Goal: Find specific page/section: Find specific page/section

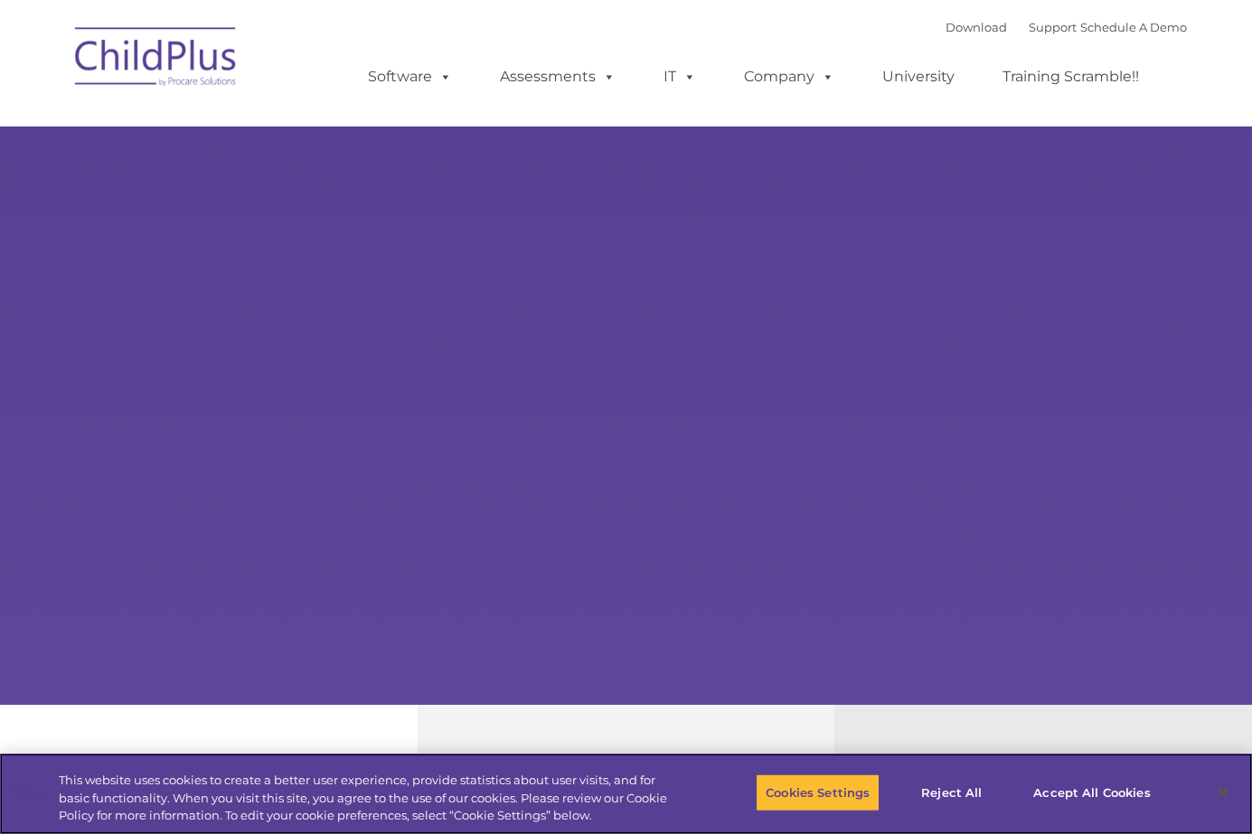
select select "MEDIUM"
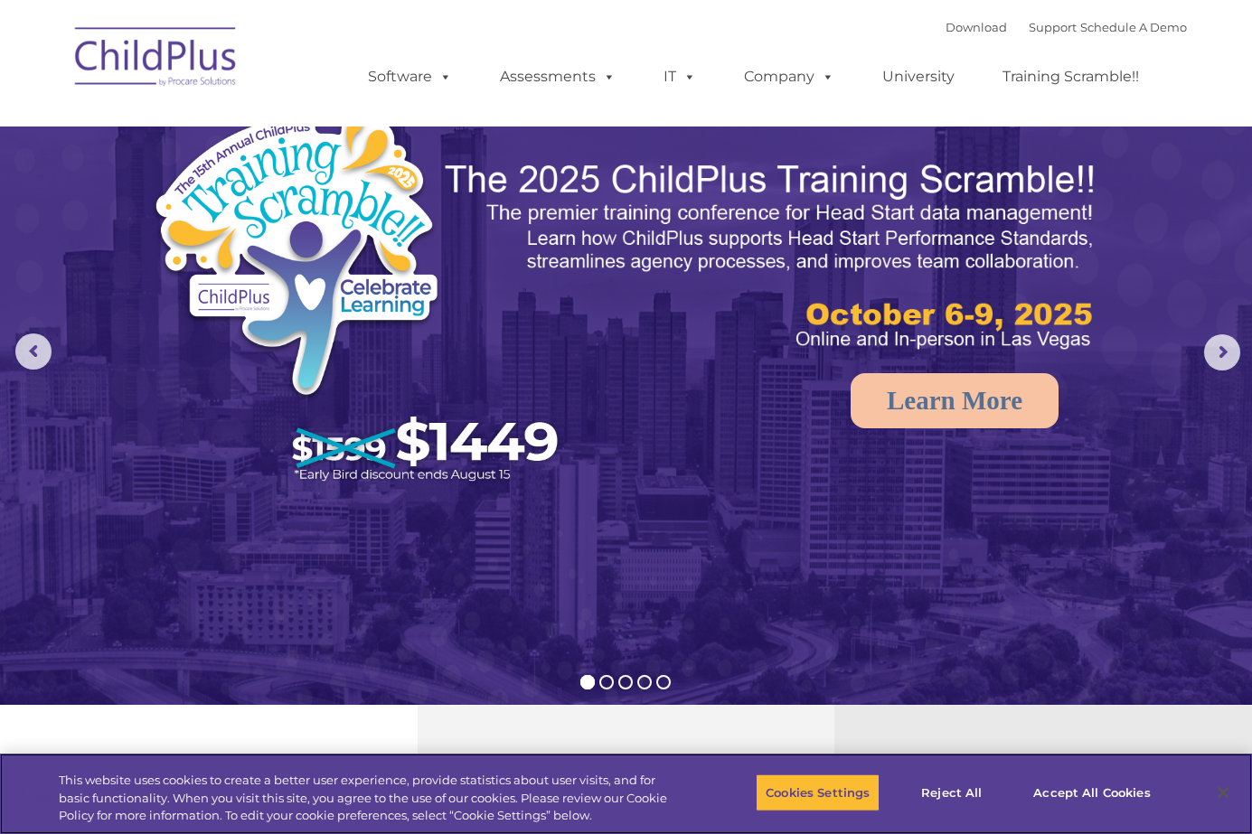
scroll to position [1851, 0]
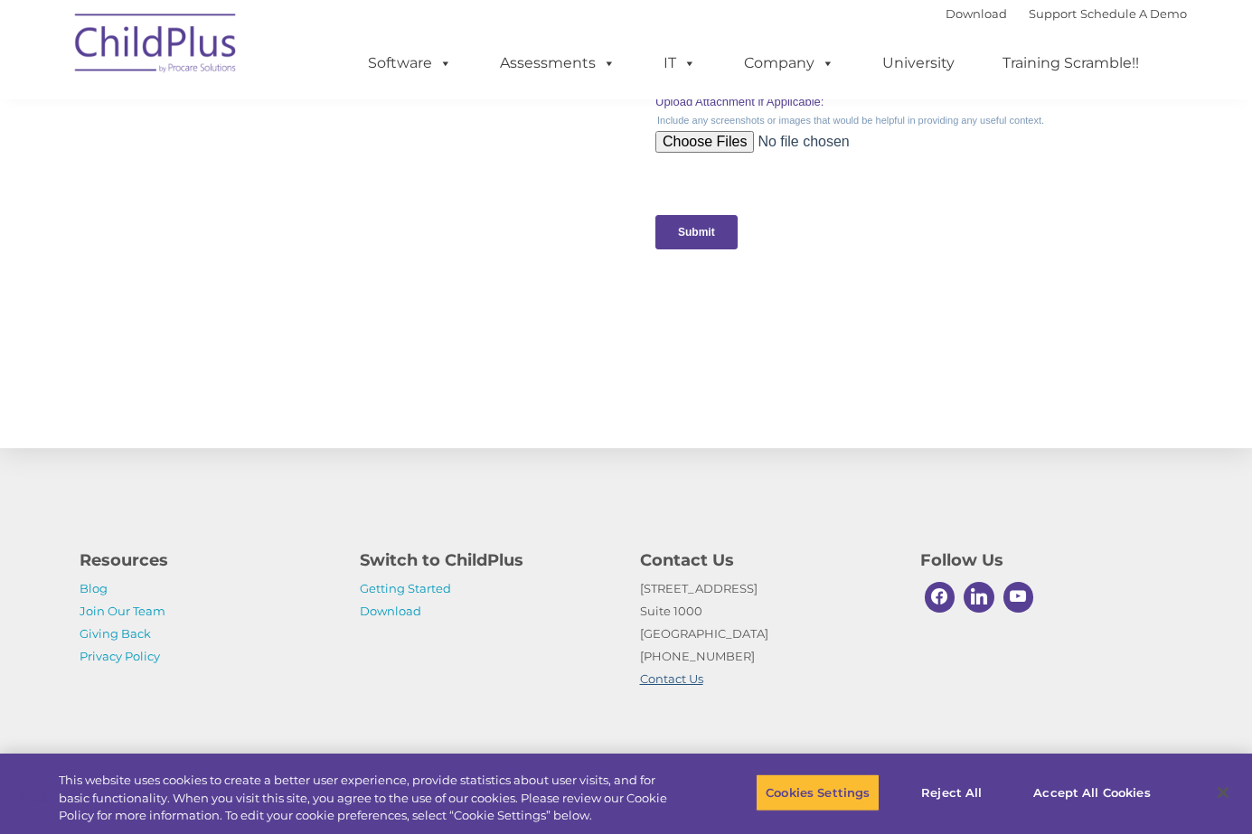
click at [658, 682] on link "Contact Us" at bounding box center [671, 679] width 63 height 14
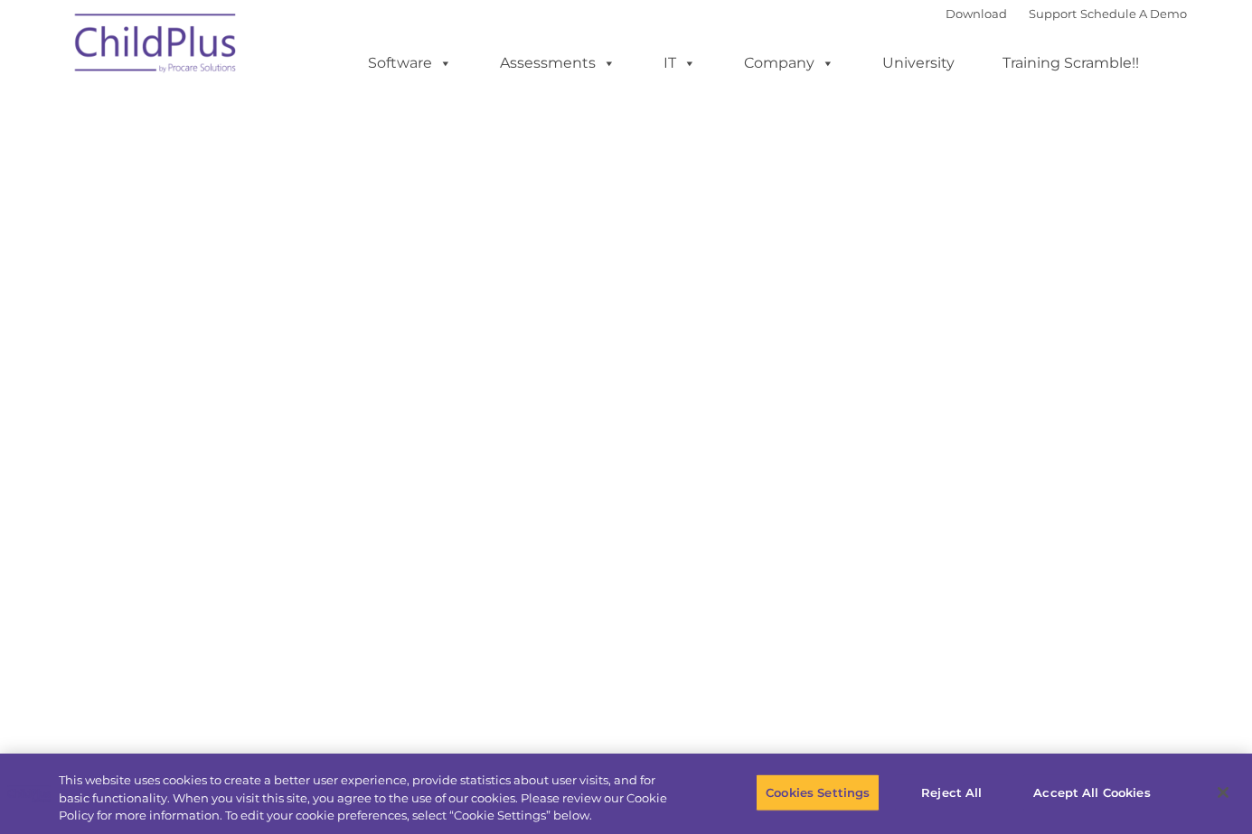
select select "MEDIUM"
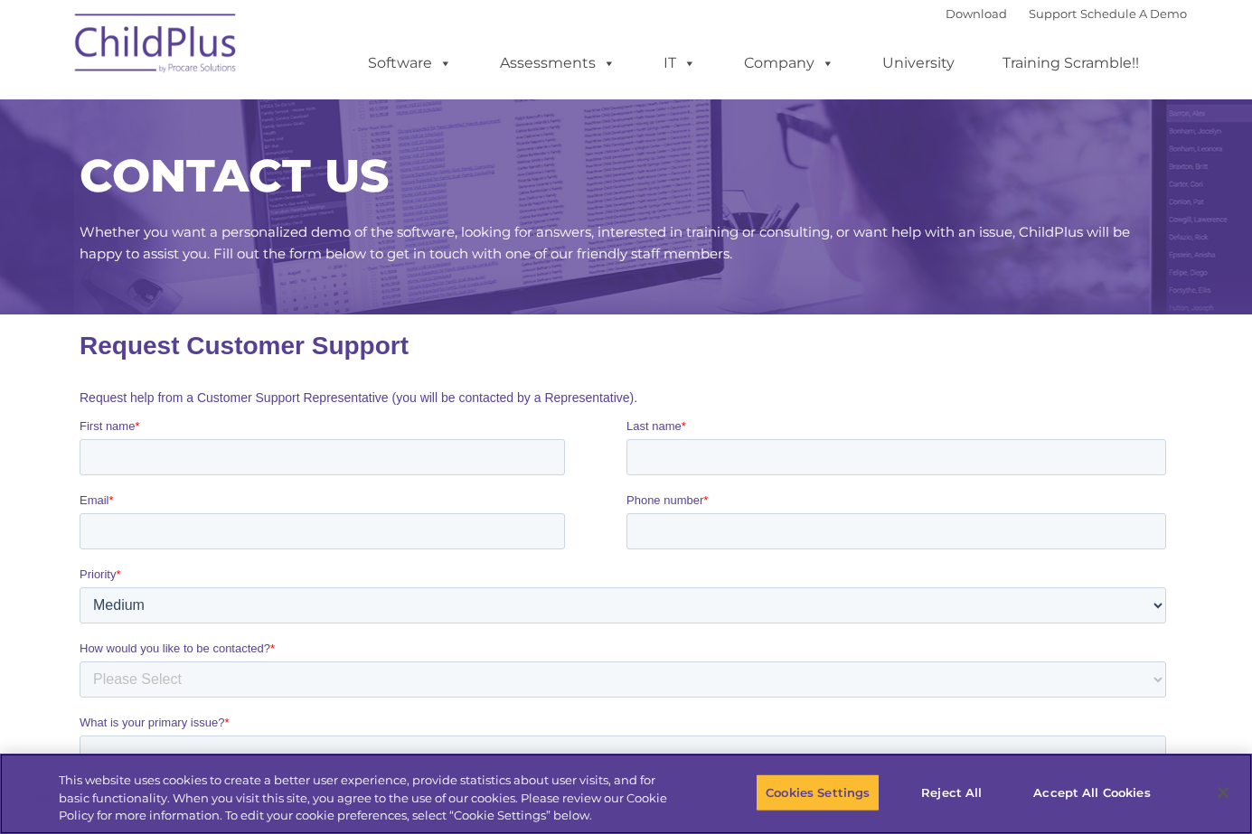
scroll to position [733, 0]
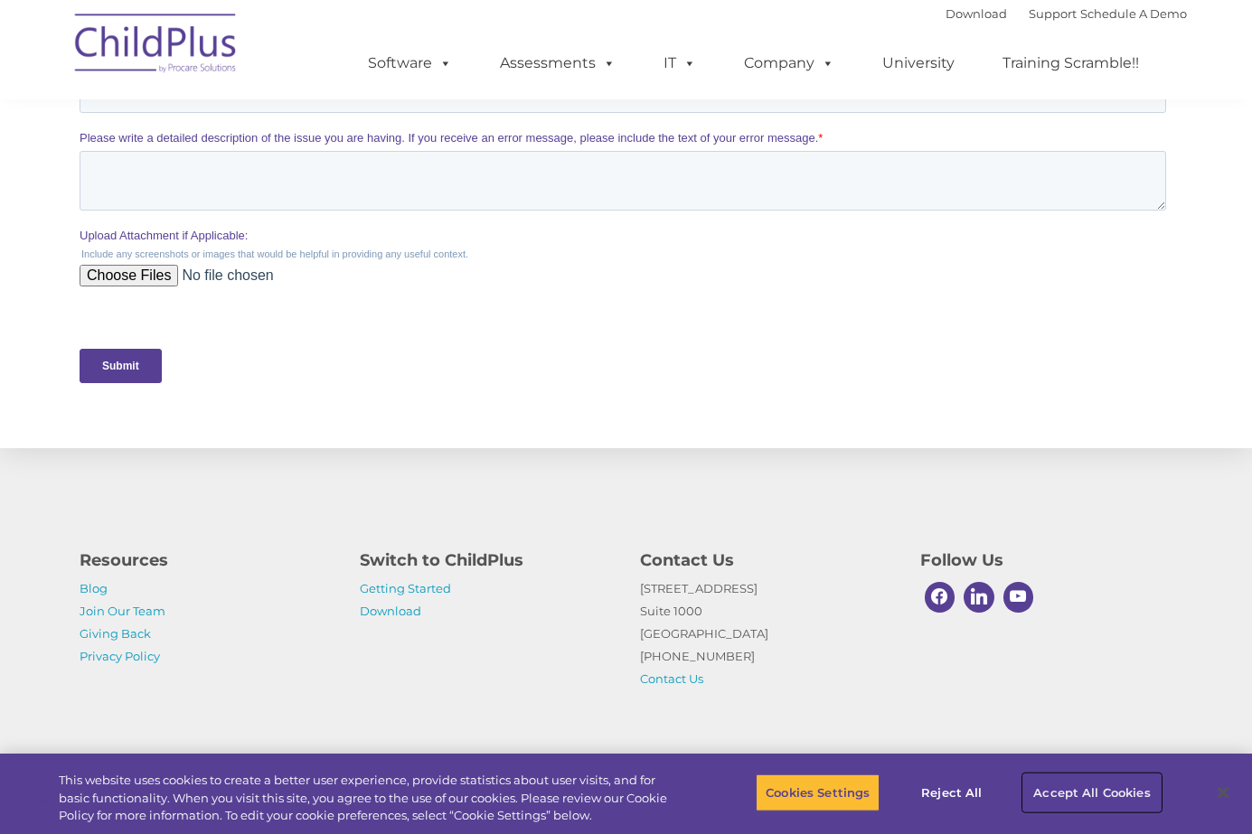
click at [1064, 791] on button "Accept All Cookies" at bounding box center [1091, 793] width 137 height 38
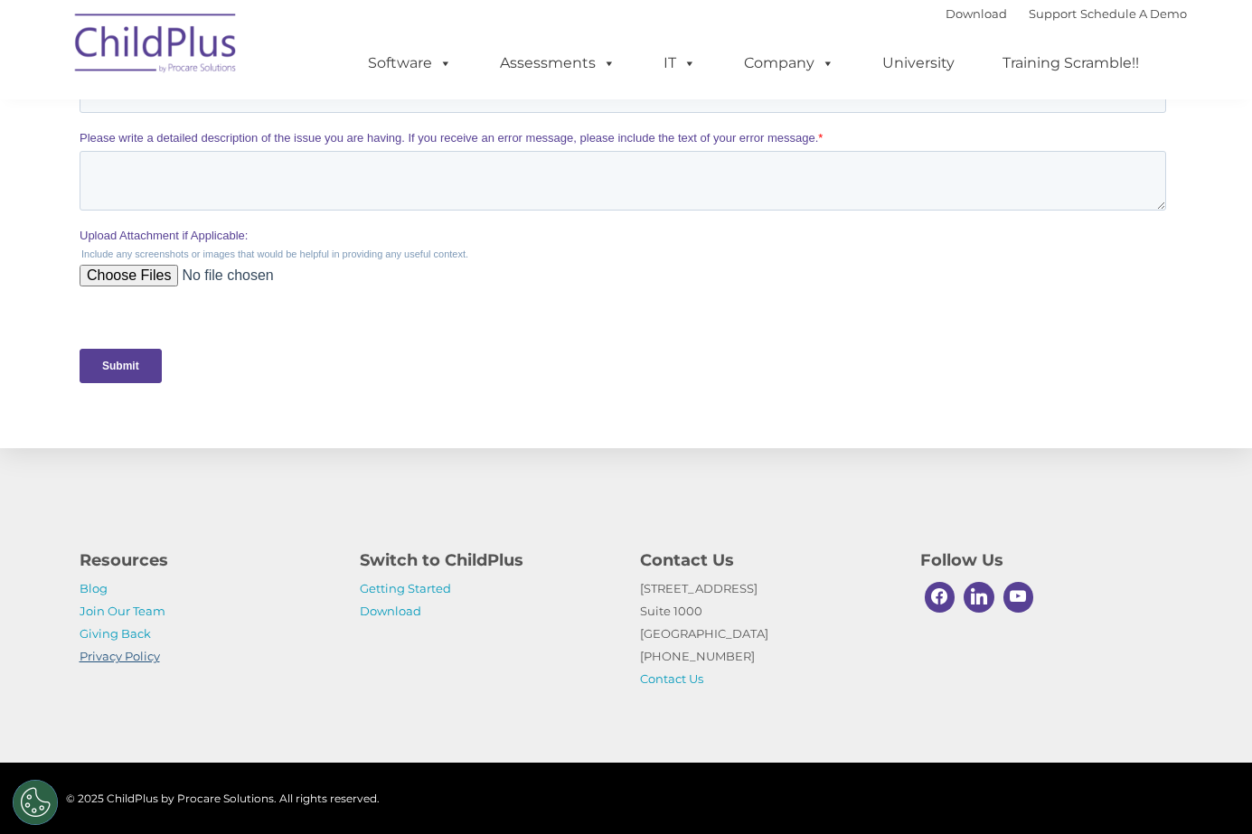
click at [108, 651] on link "Privacy Policy" at bounding box center [120, 656] width 80 height 14
